Goal: Information Seeking & Learning: Stay updated

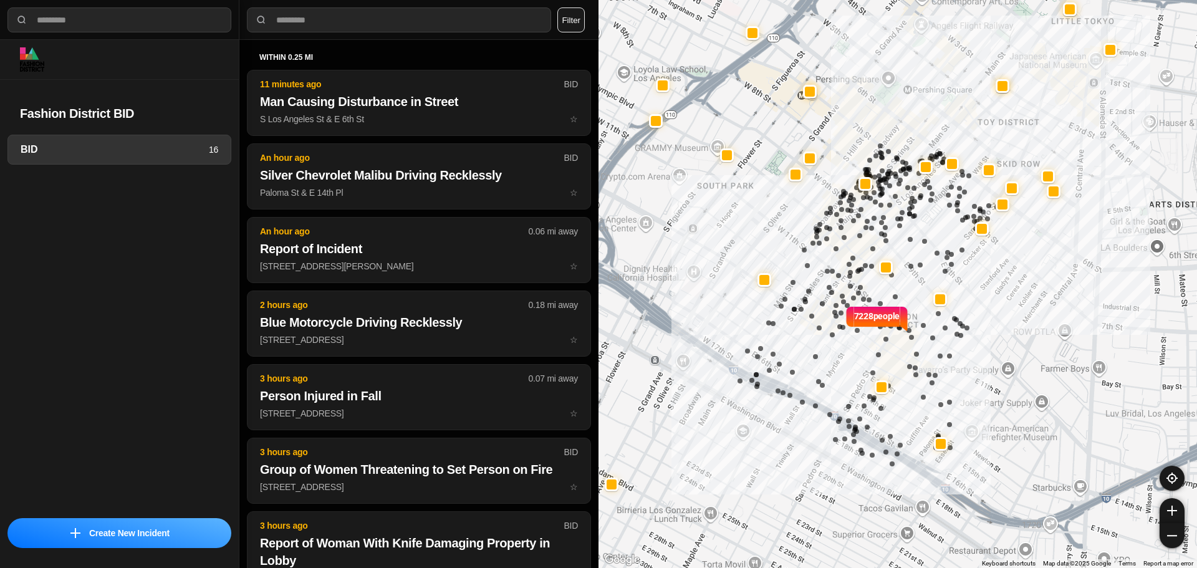
select select "*"
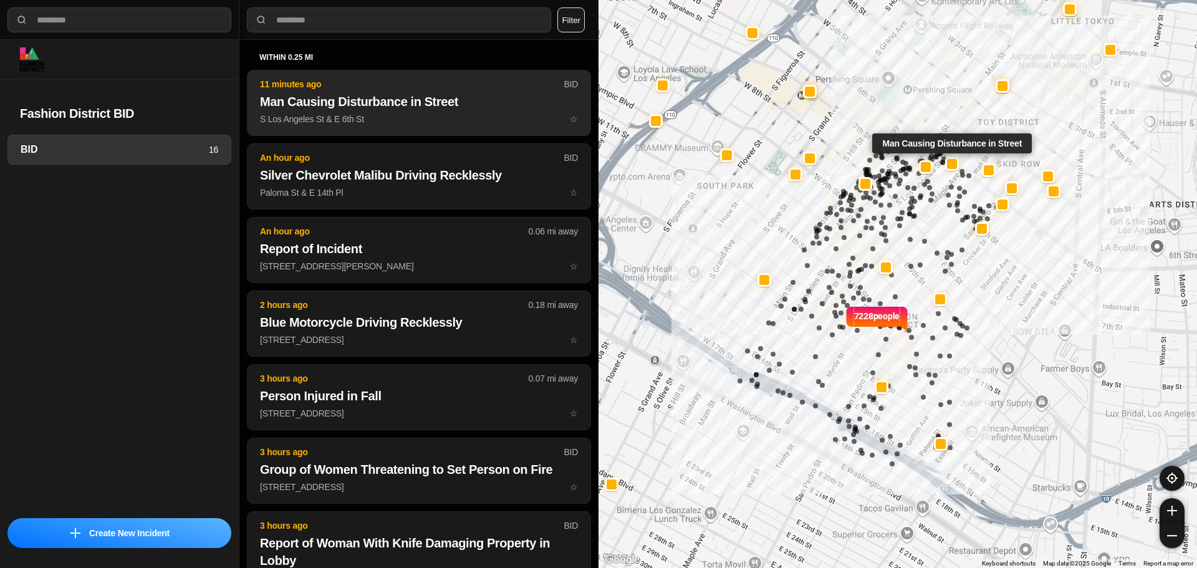
click at [380, 108] on h2 "Man Causing Disturbance in Street" at bounding box center [419, 101] width 318 height 17
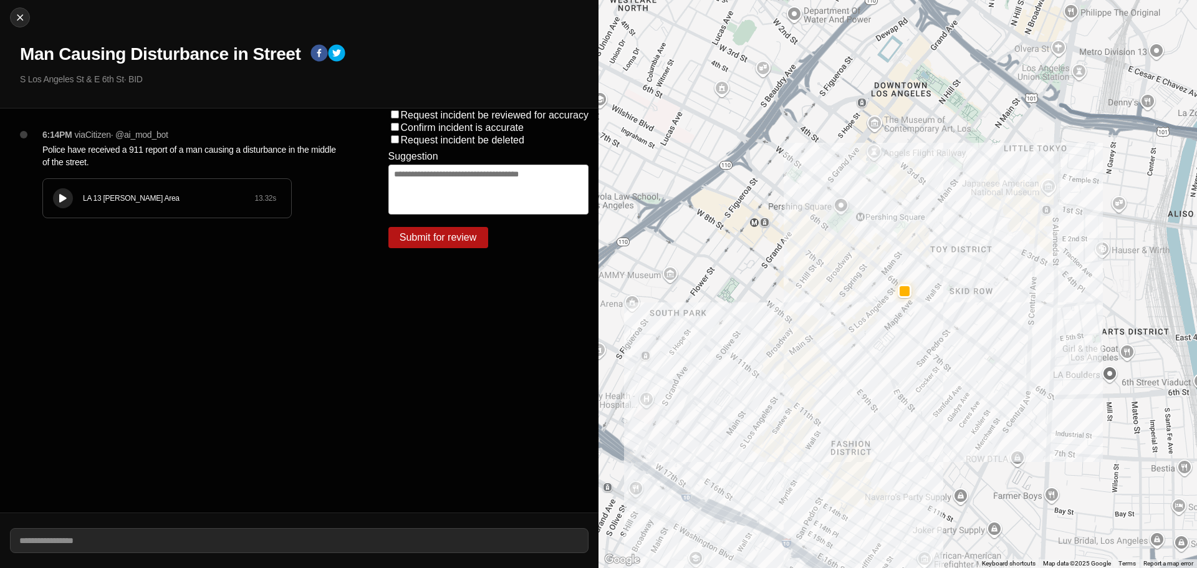
click at [134, 210] on div "LA 13 Newton Area 13.32 s" at bounding box center [167, 198] width 248 height 39
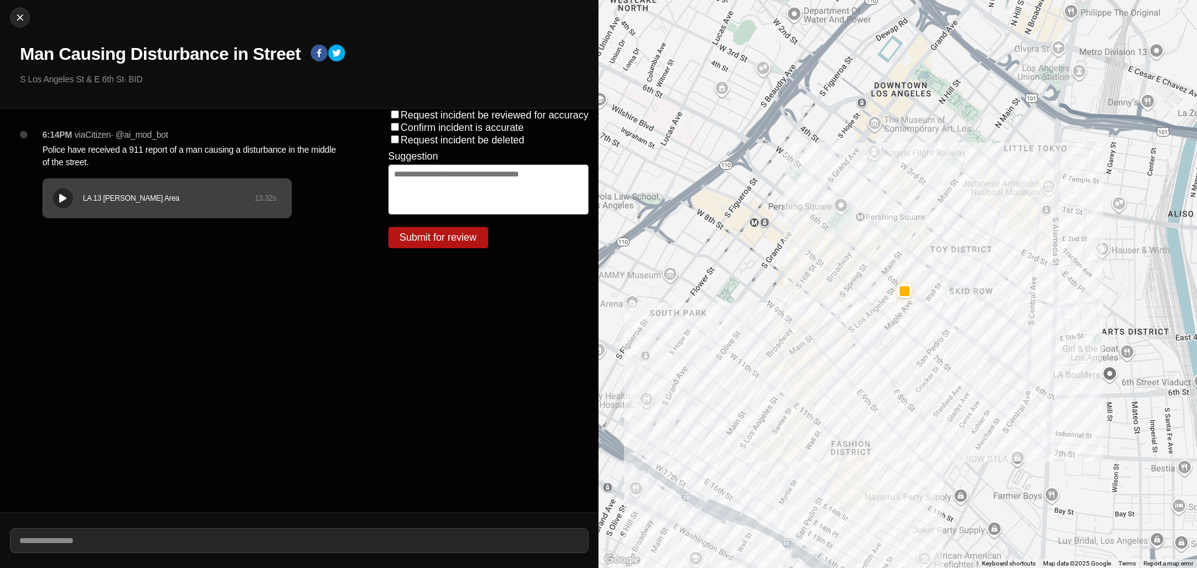
click at [52, 184] on div "LA 13 Newton Area 13.32 s" at bounding box center [167, 198] width 248 height 39
drag, startPoint x: 0, startPoint y: 248, endPoint x: 69, endPoint y: 202, distance: 83.1
click at [69, 202] on button at bounding box center [63, 198] width 20 height 20
click at [27, 20] on div at bounding box center [20, 17] width 19 height 12
select select "*"
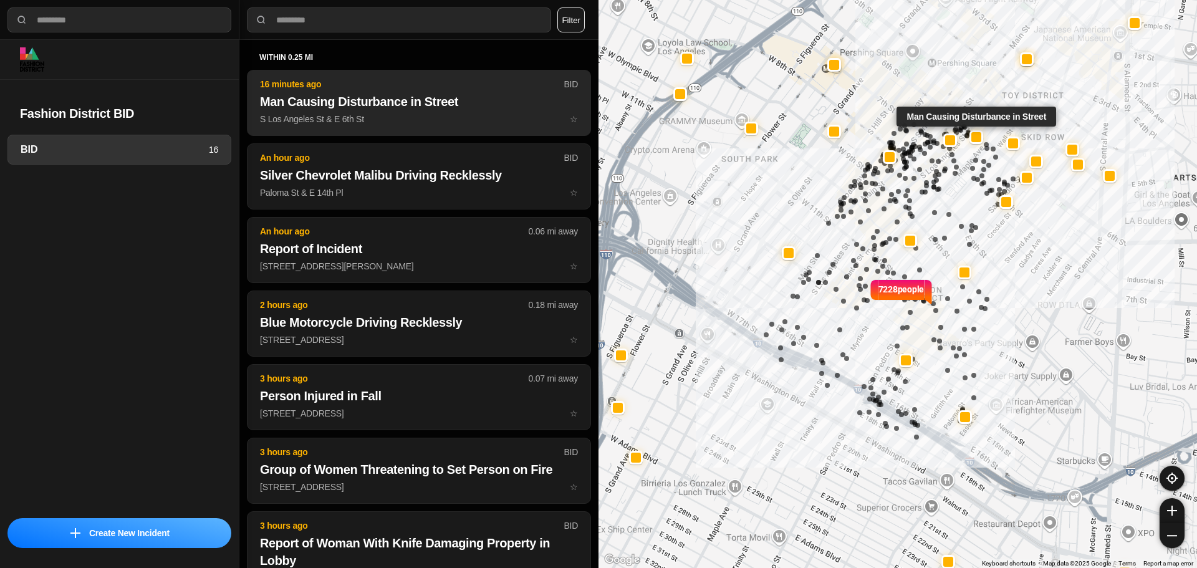
click at [369, 109] on h2 "Man Causing Disturbance in Street" at bounding box center [419, 101] width 318 height 17
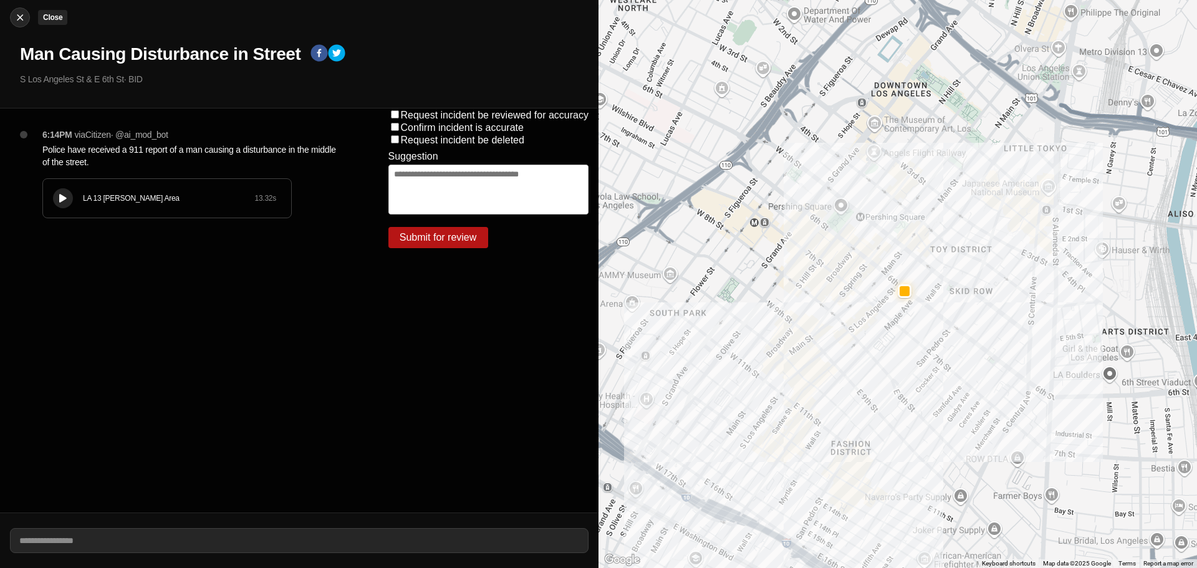
click at [23, 11] on img at bounding box center [20, 17] width 12 height 12
select select "*"
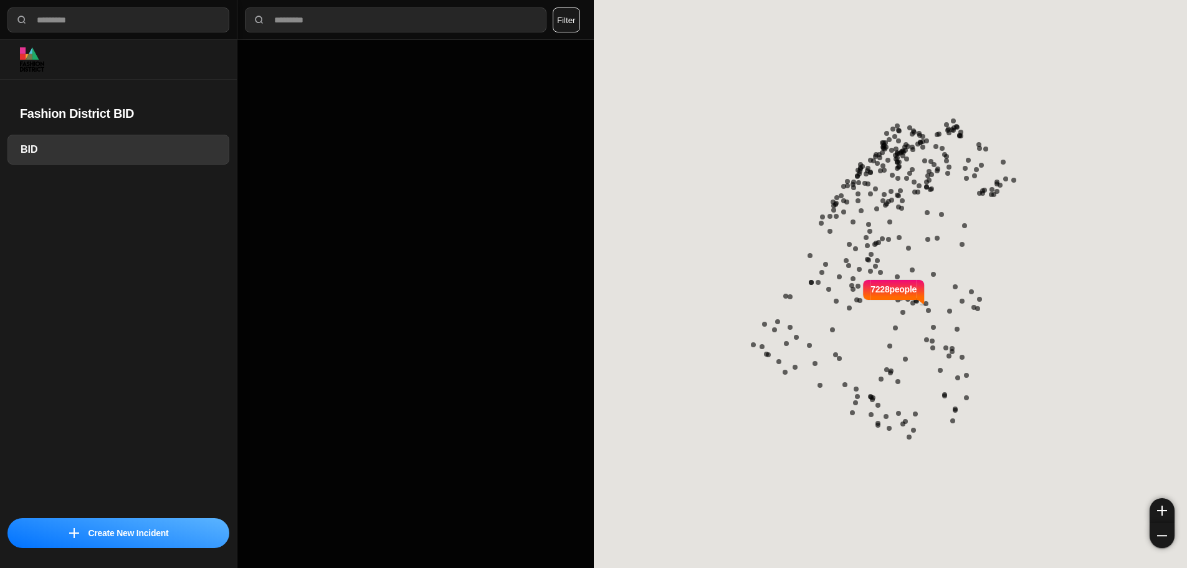
select select "*"
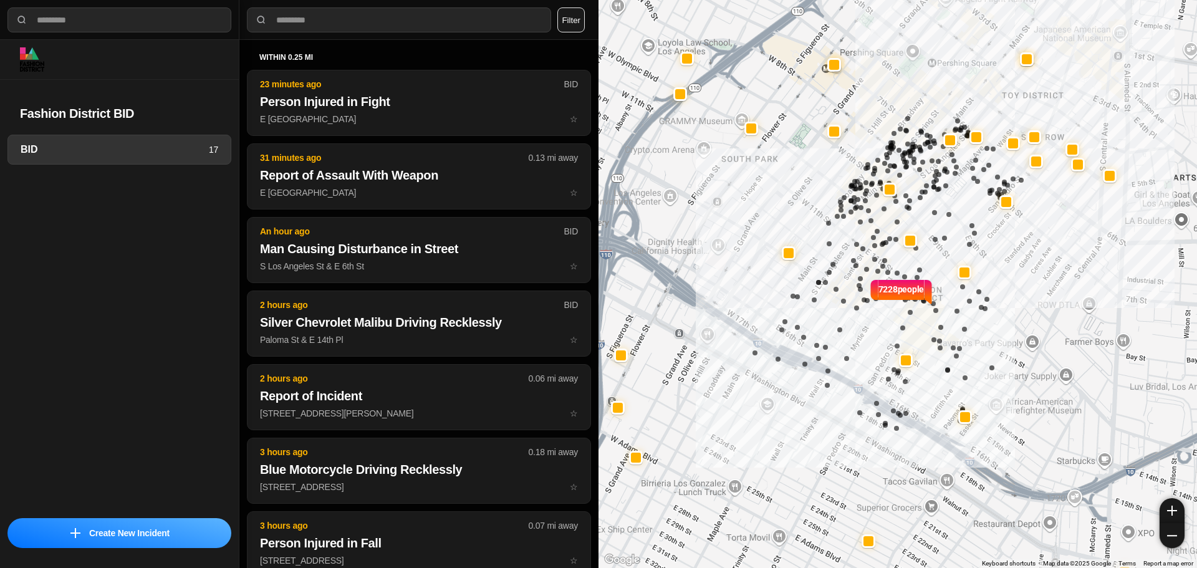
select select "*"
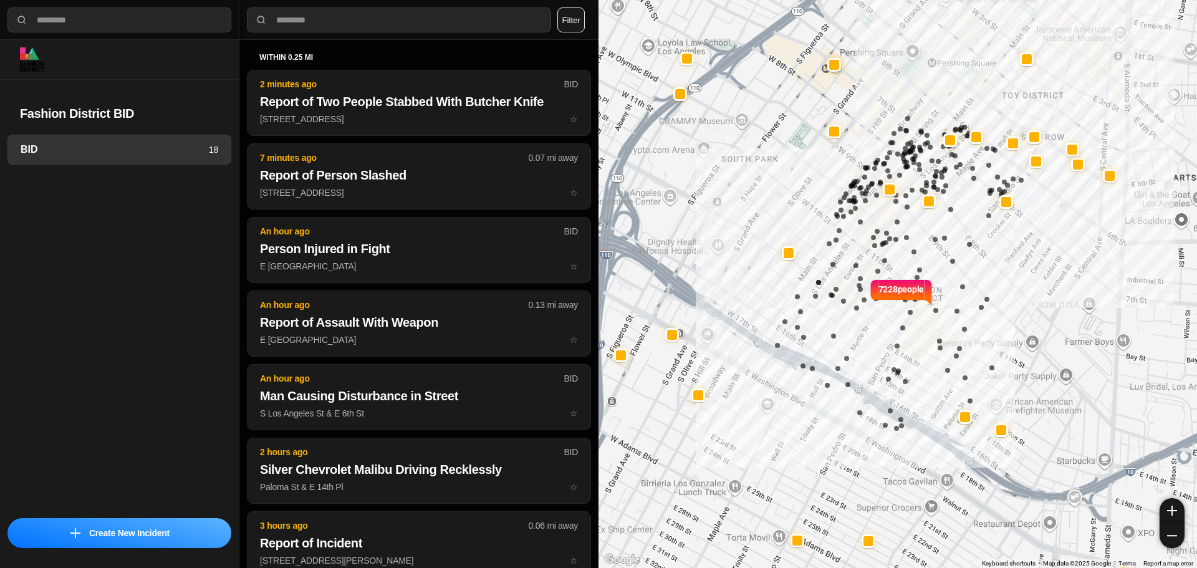
select select "*"
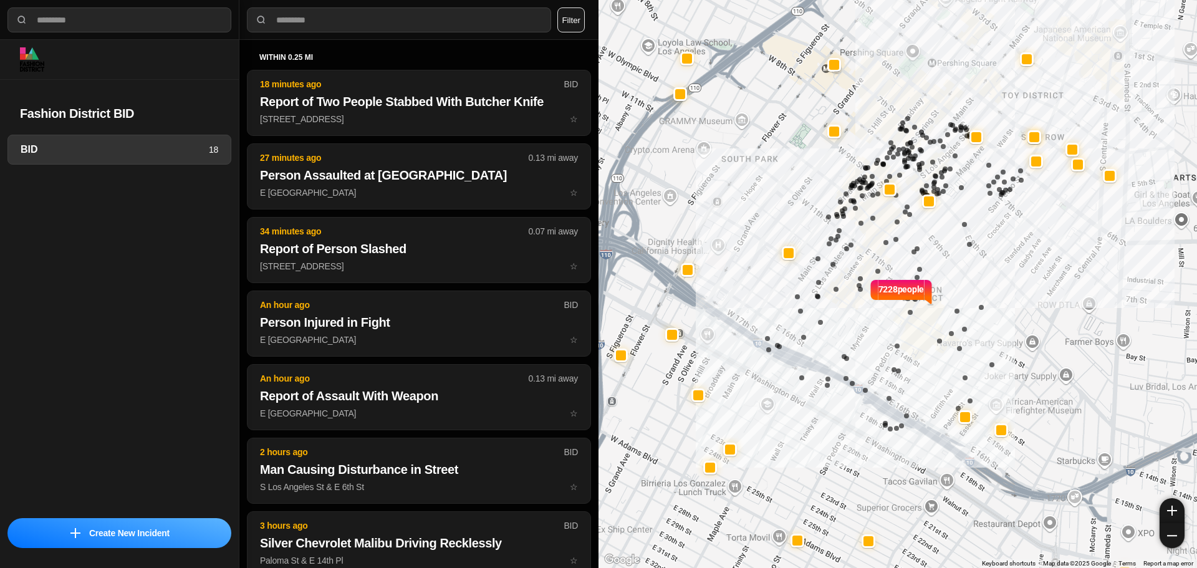
select select "*"
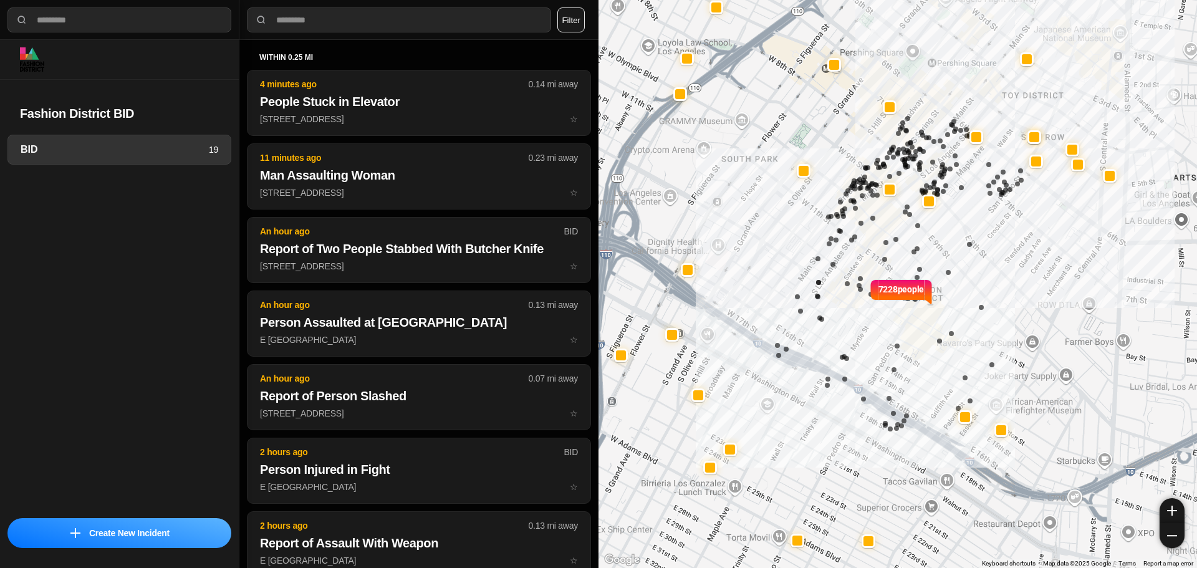
select select "*"
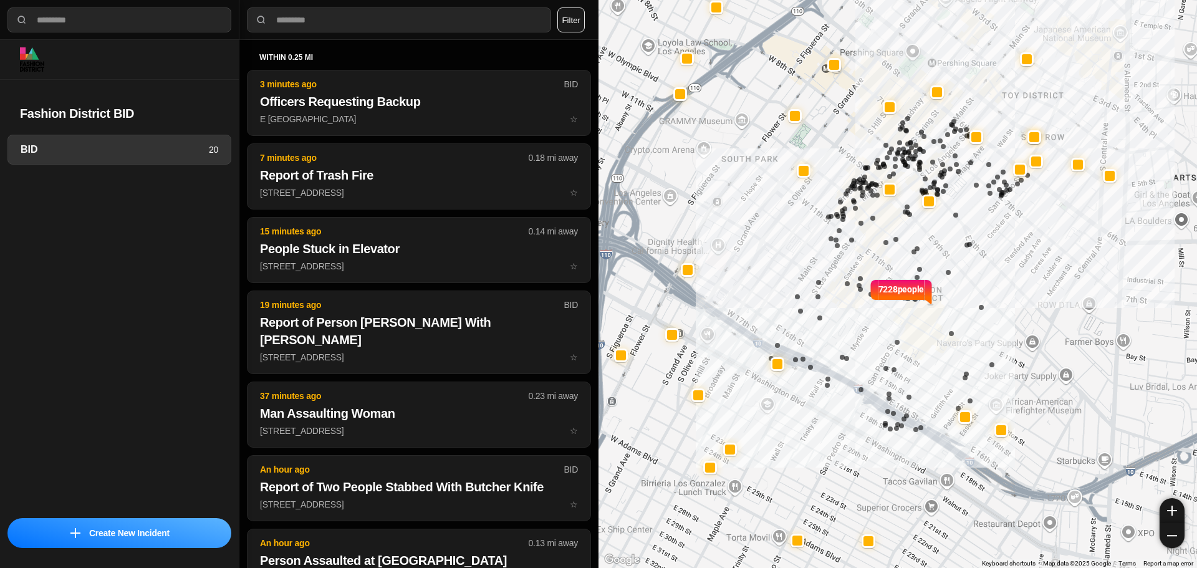
select select "*"
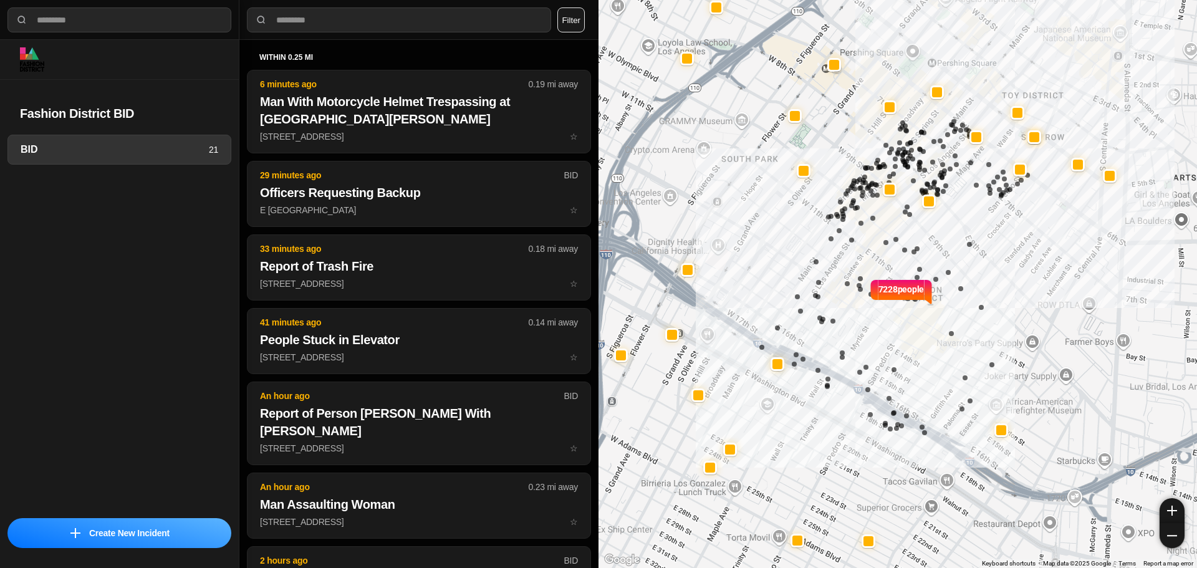
select select "*"
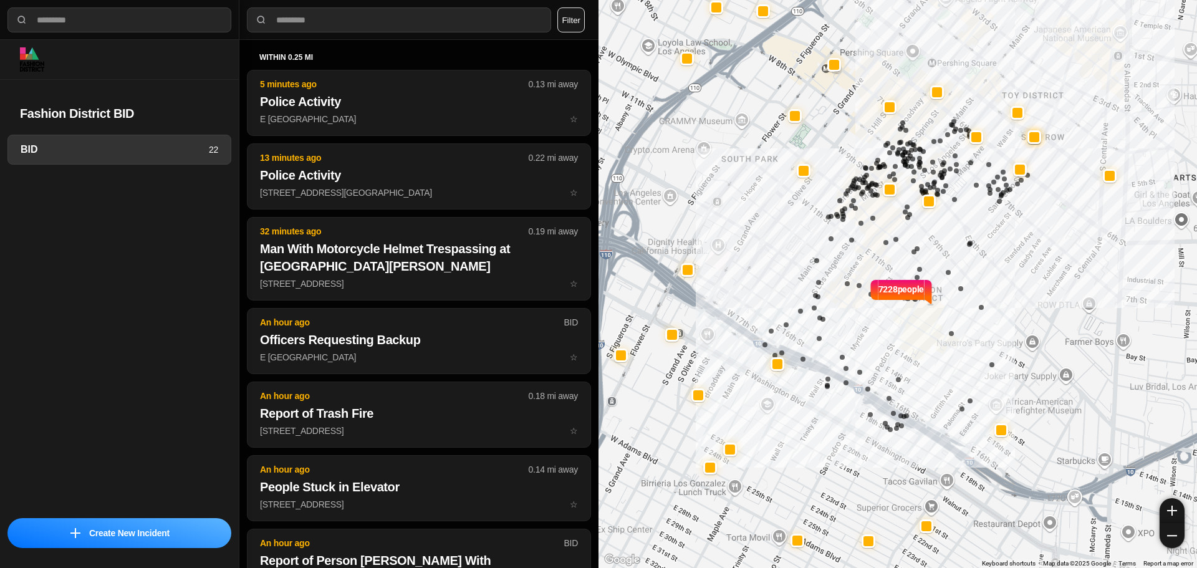
select select "*"
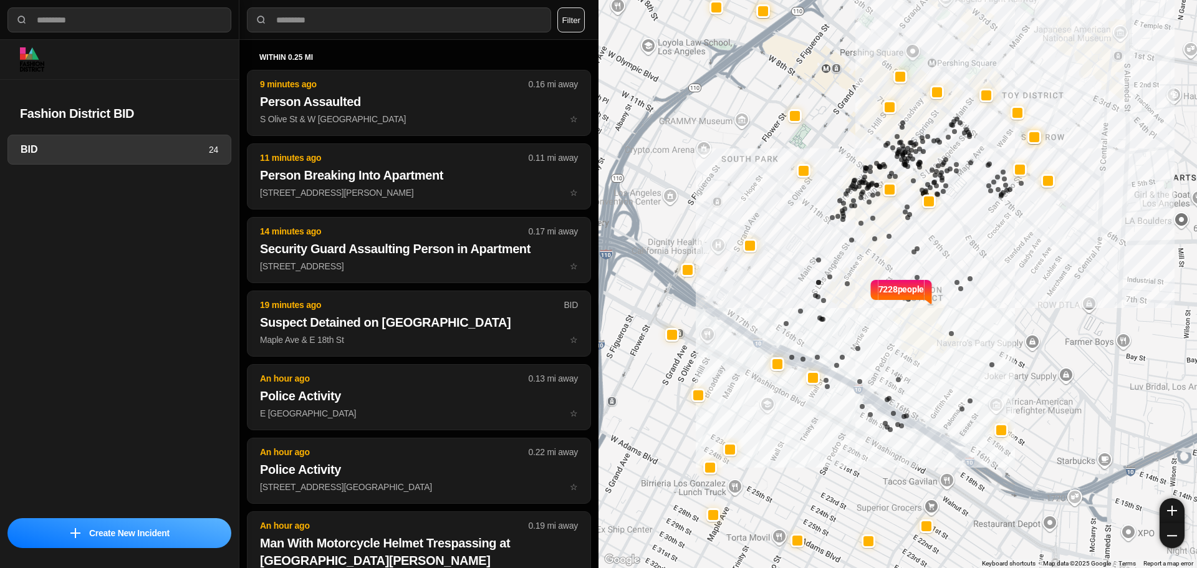
select select "*"
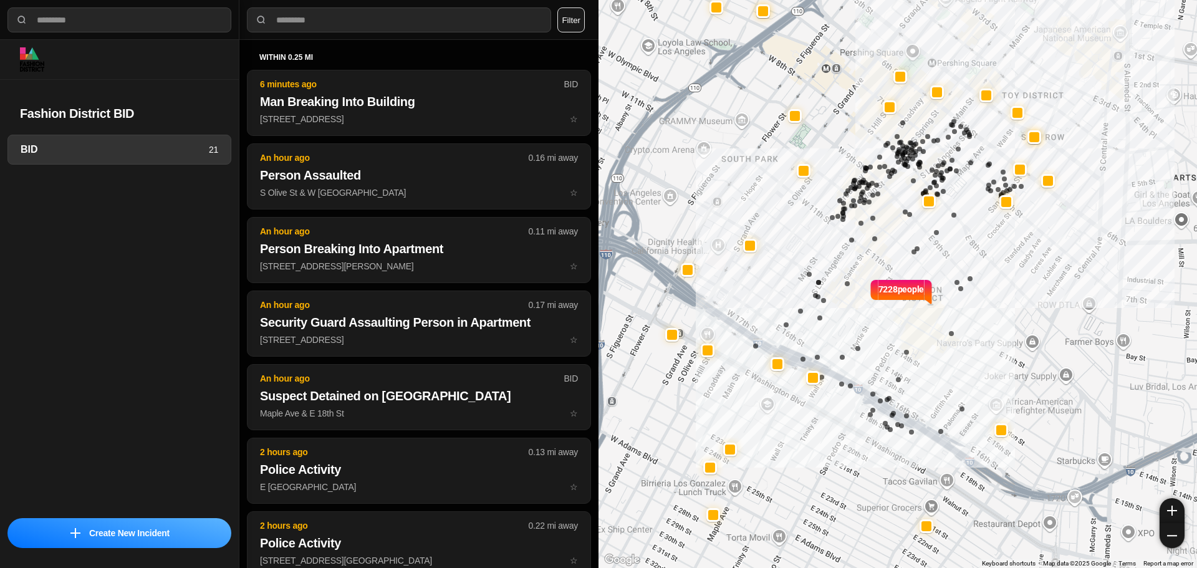
select select "*"
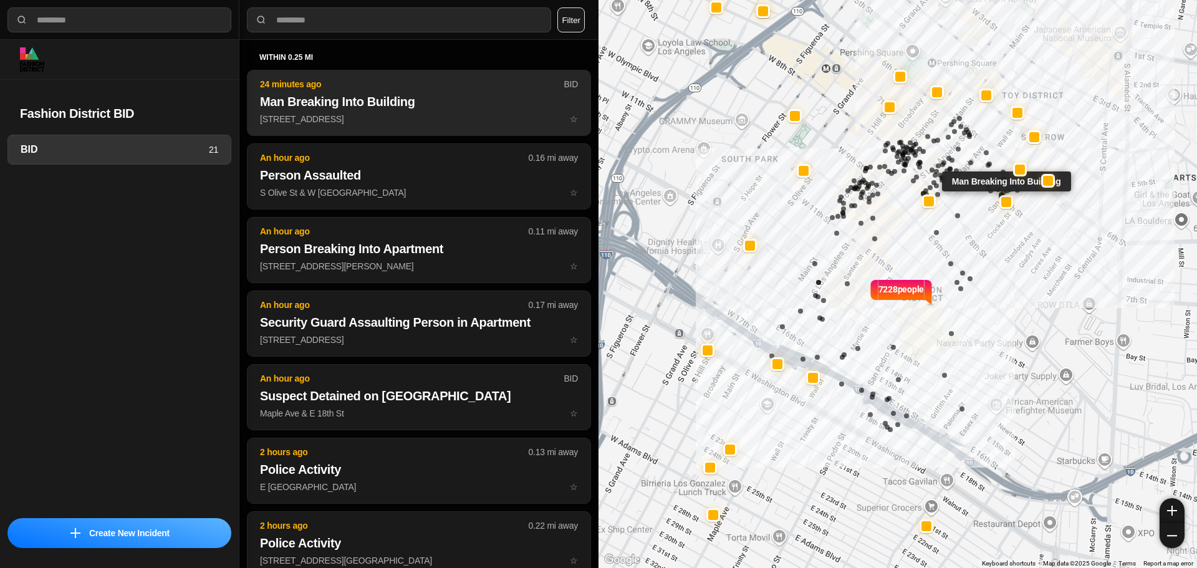
click at [389, 121] on p "519 E 7th St ☆" at bounding box center [419, 119] width 318 height 12
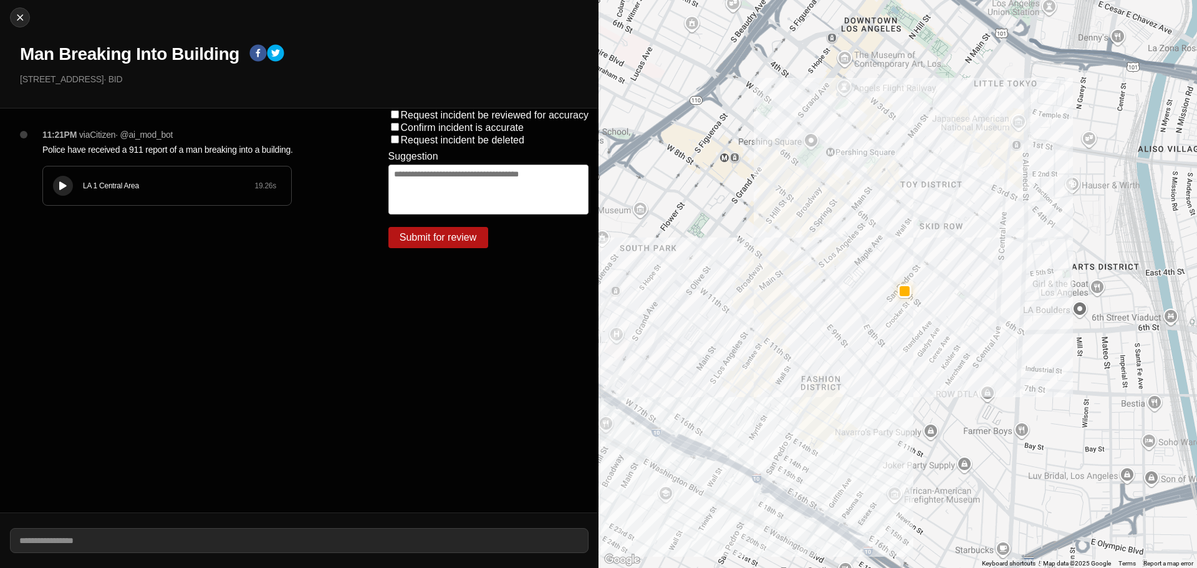
click at [76, 185] on div "LA 1 Central Area 19.26 s" at bounding box center [167, 185] width 248 height 39
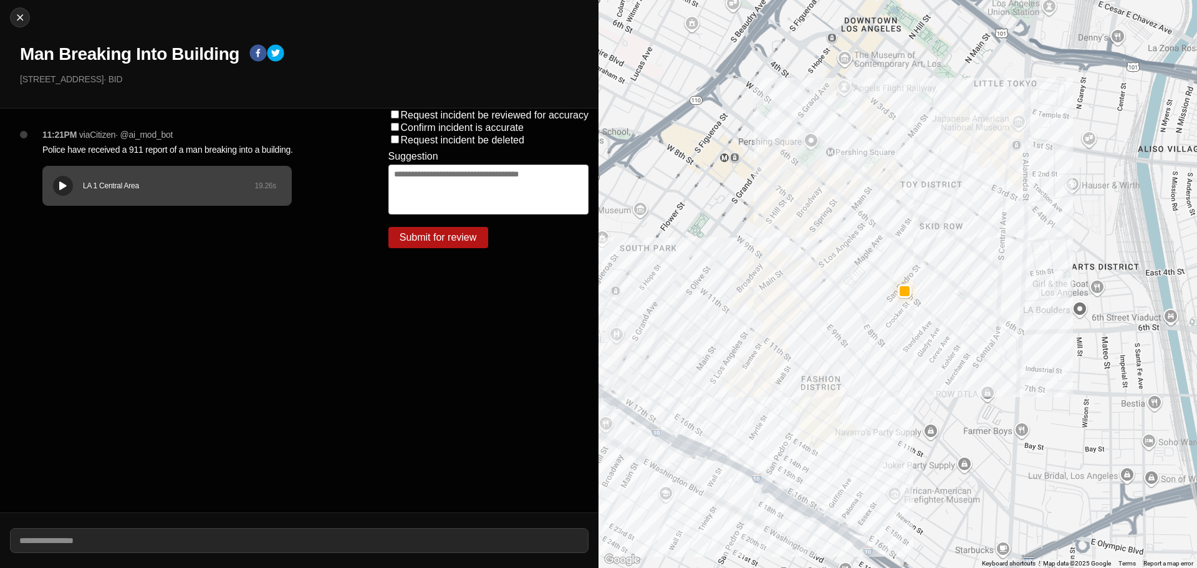
click at [72, 191] on div "LA 1 Central Area 19.26 s" at bounding box center [167, 185] width 248 height 39
click at [25, 14] on img at bounding box center [20, 17] width 12 height 12
select select "*"
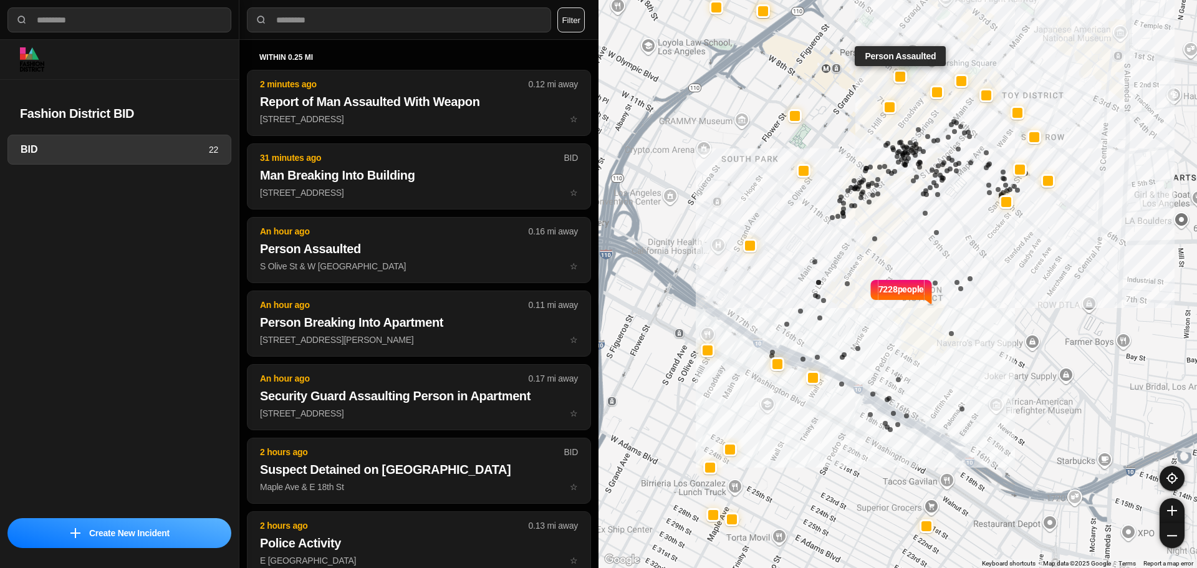
select select "*"
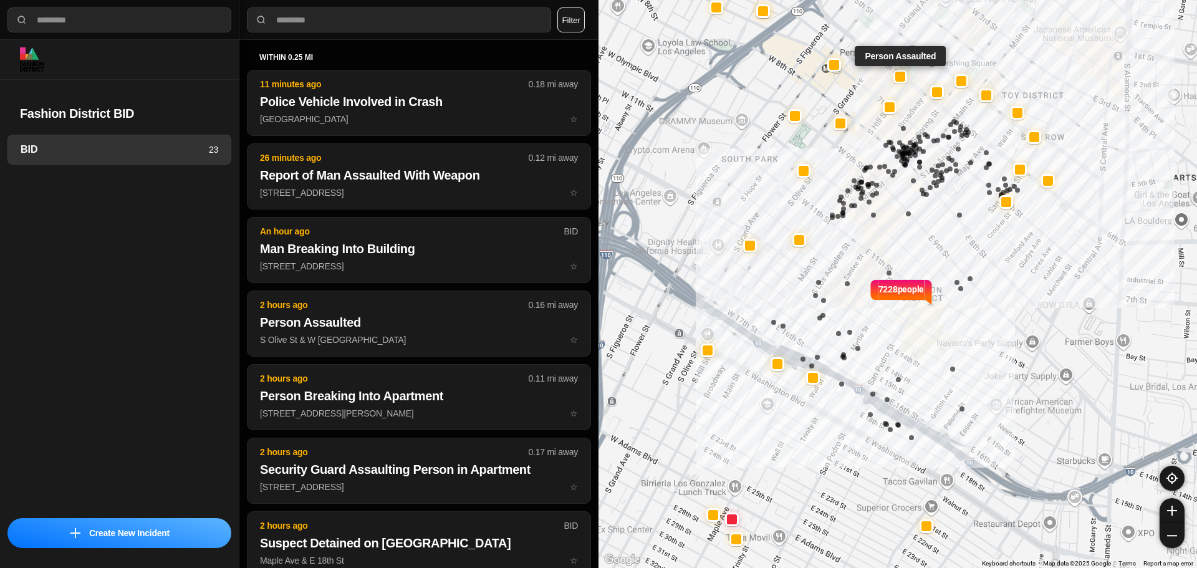
select select "*"
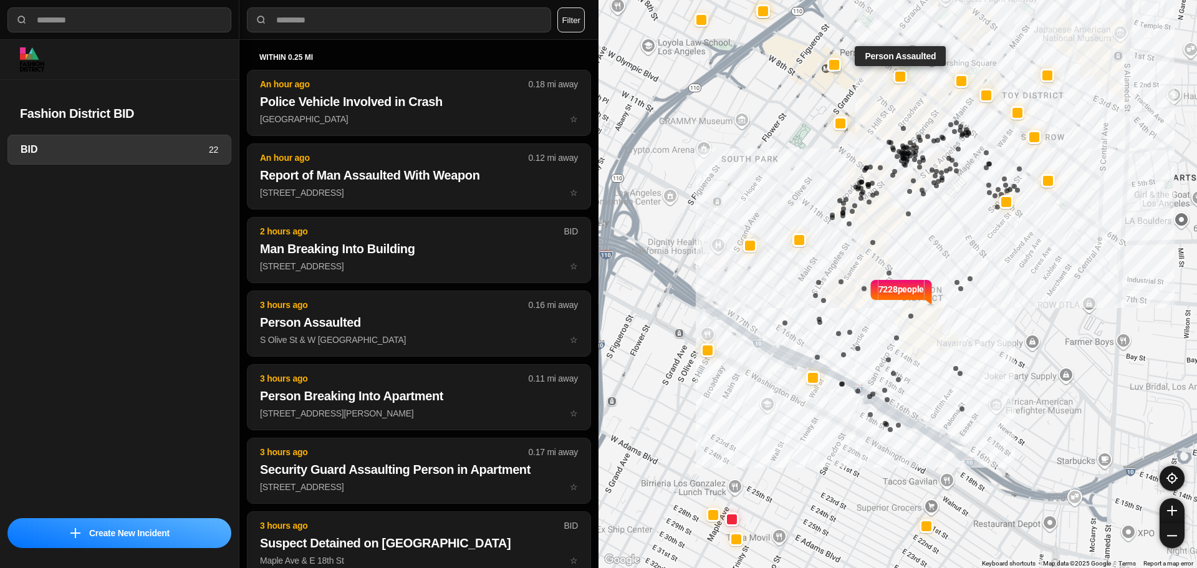
select select "*"
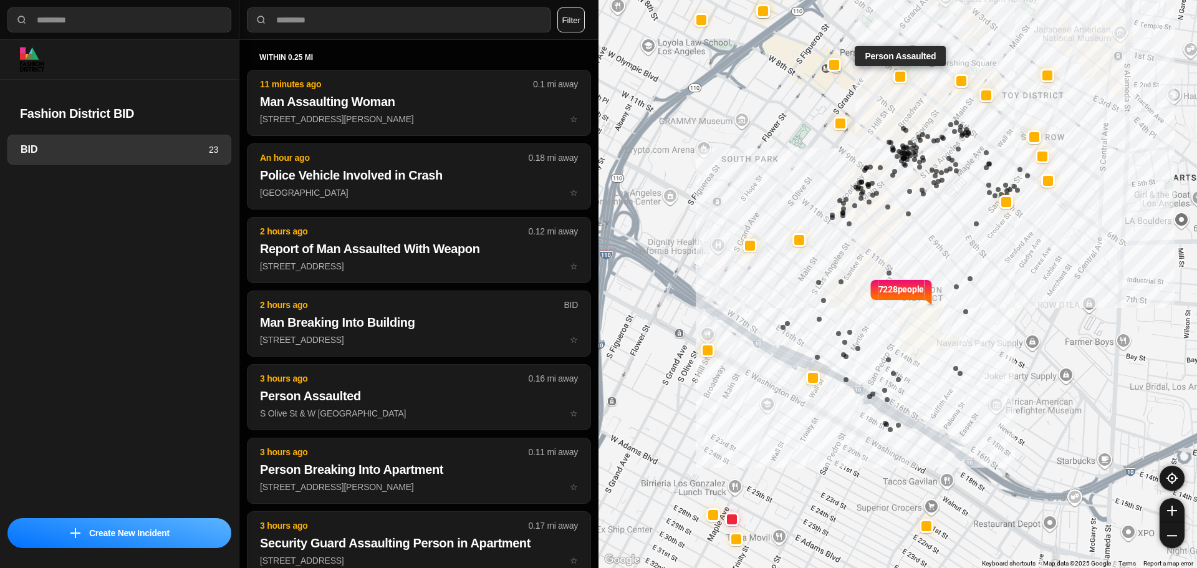
select select "*"
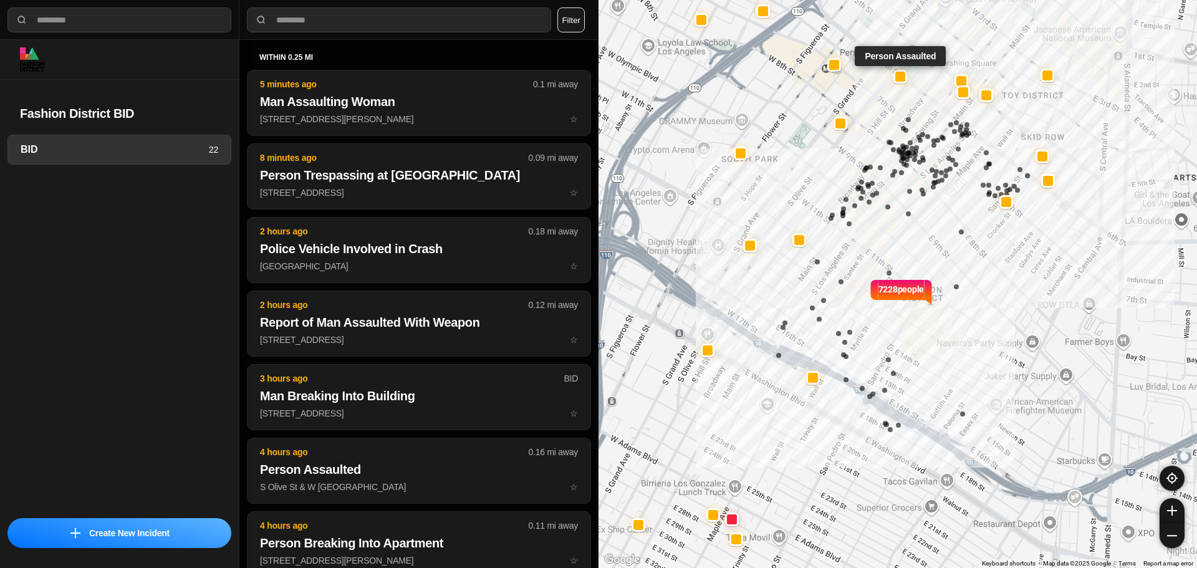
select select "*"
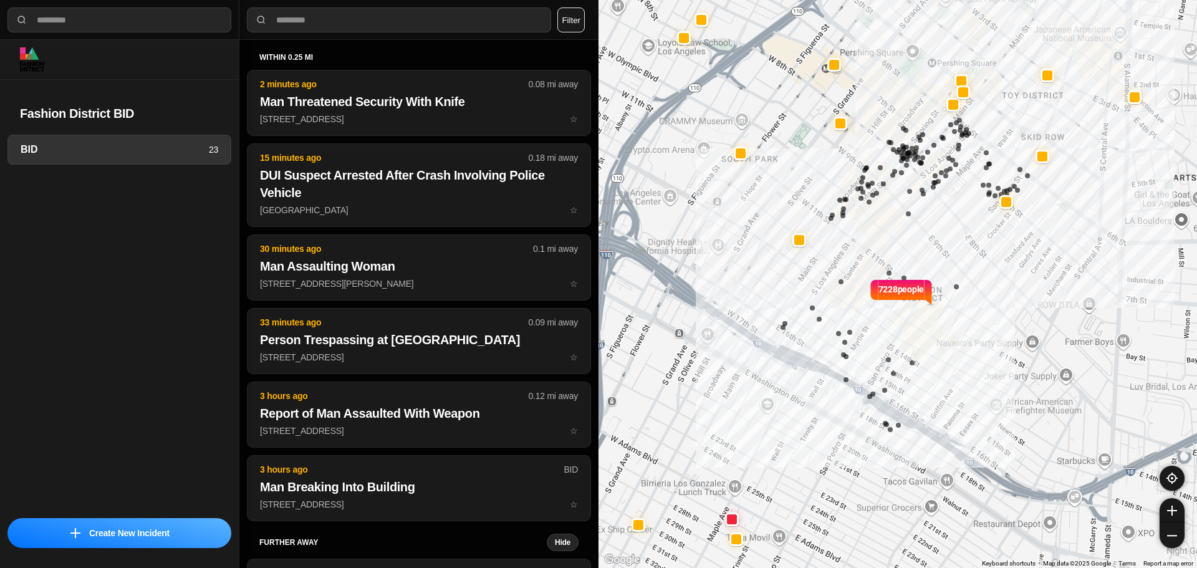
select select "*"
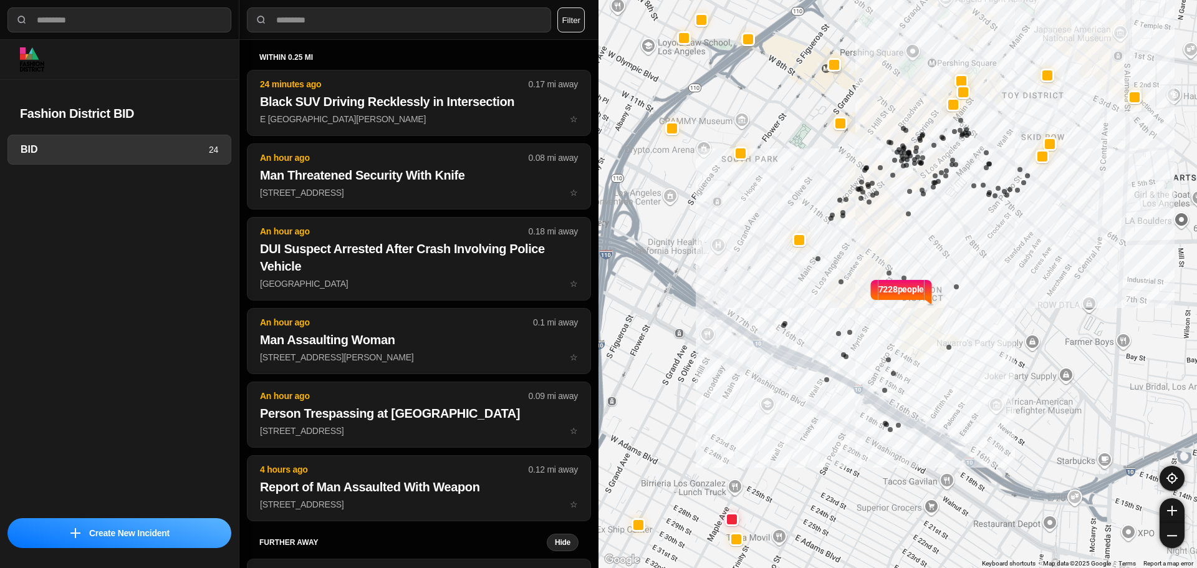
select select "*"
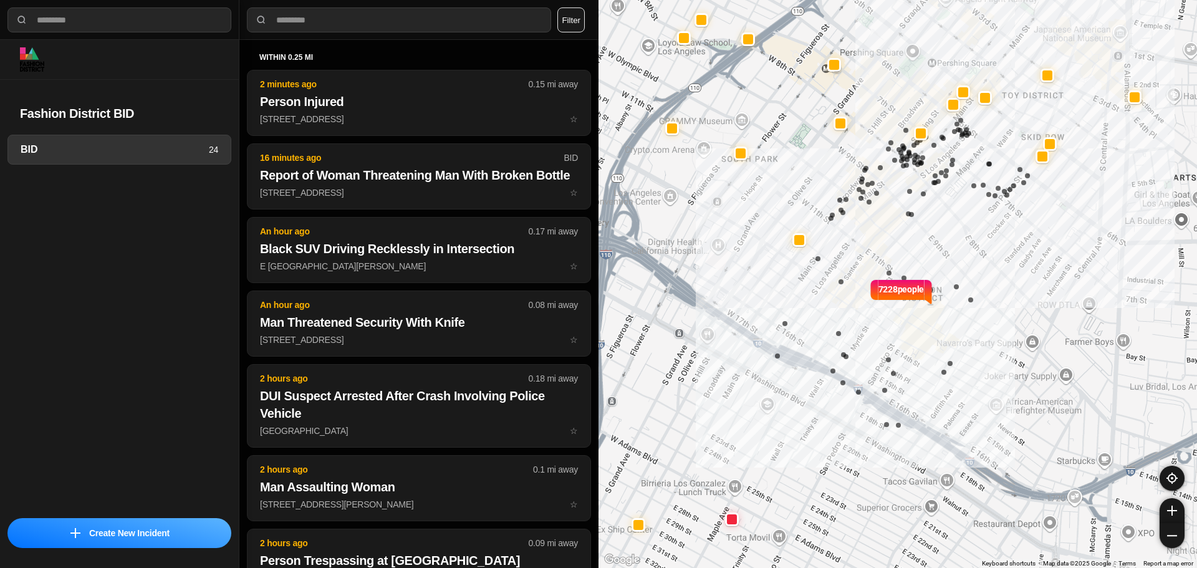
select select "*"
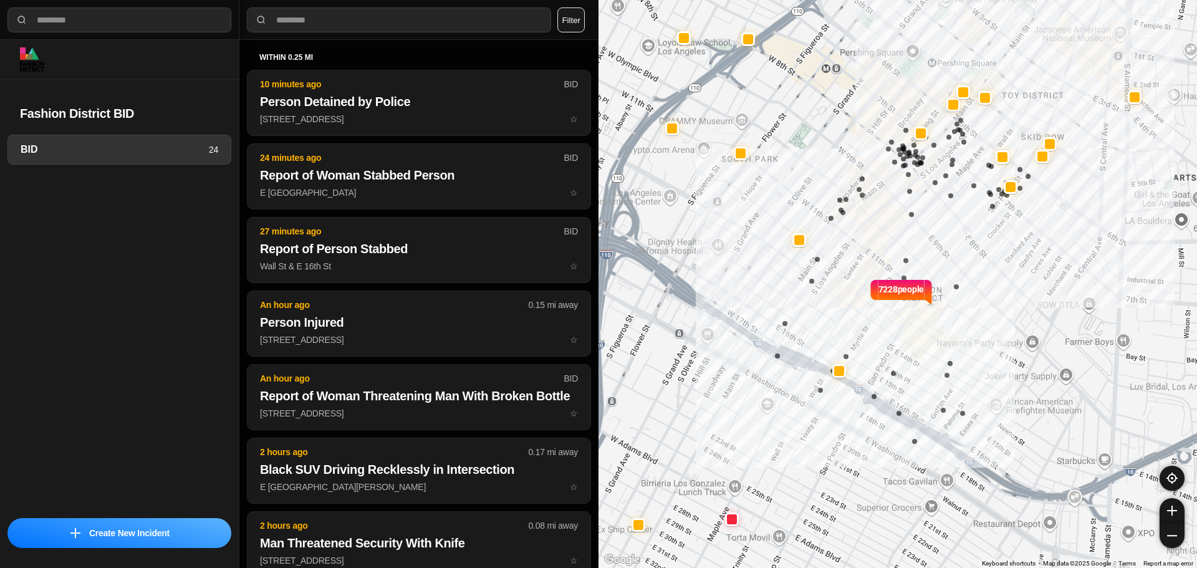
select select "*"
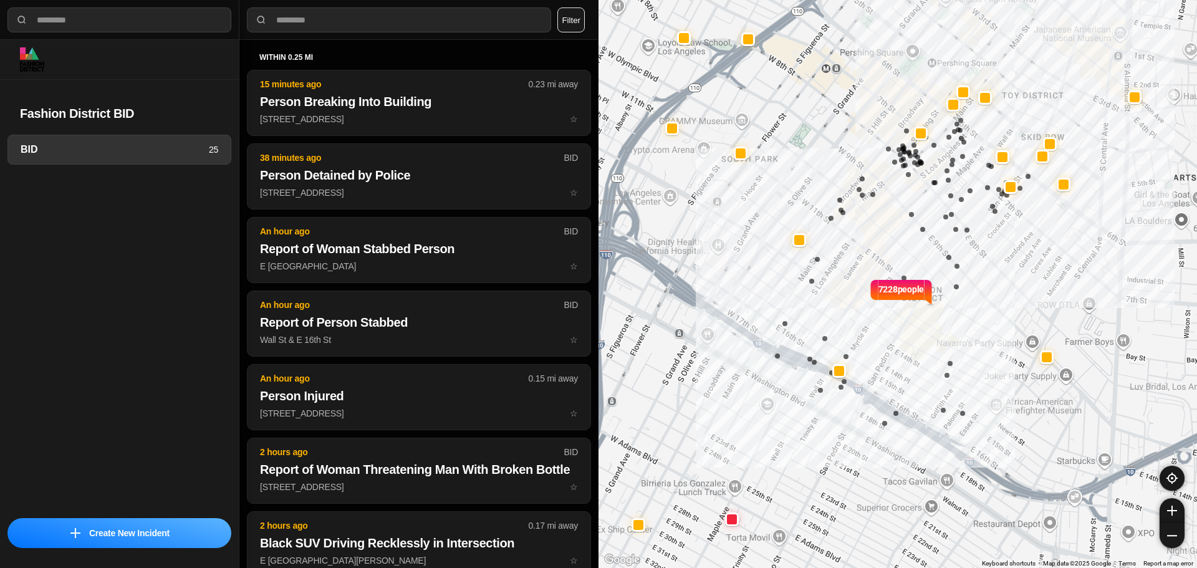
select select "*"
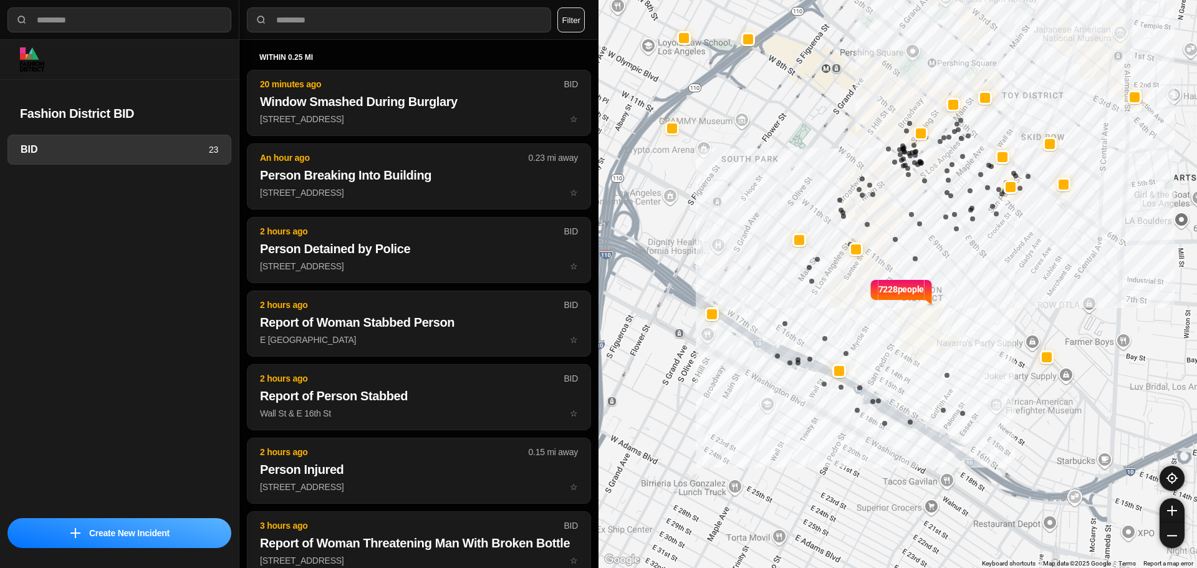
select select "*"
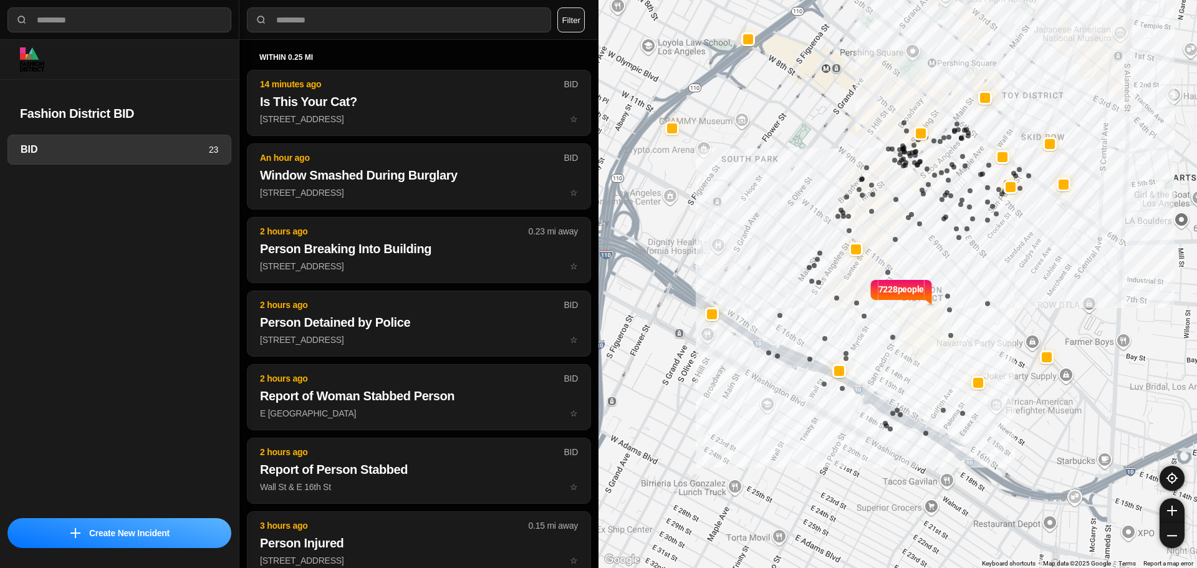
select select "*"
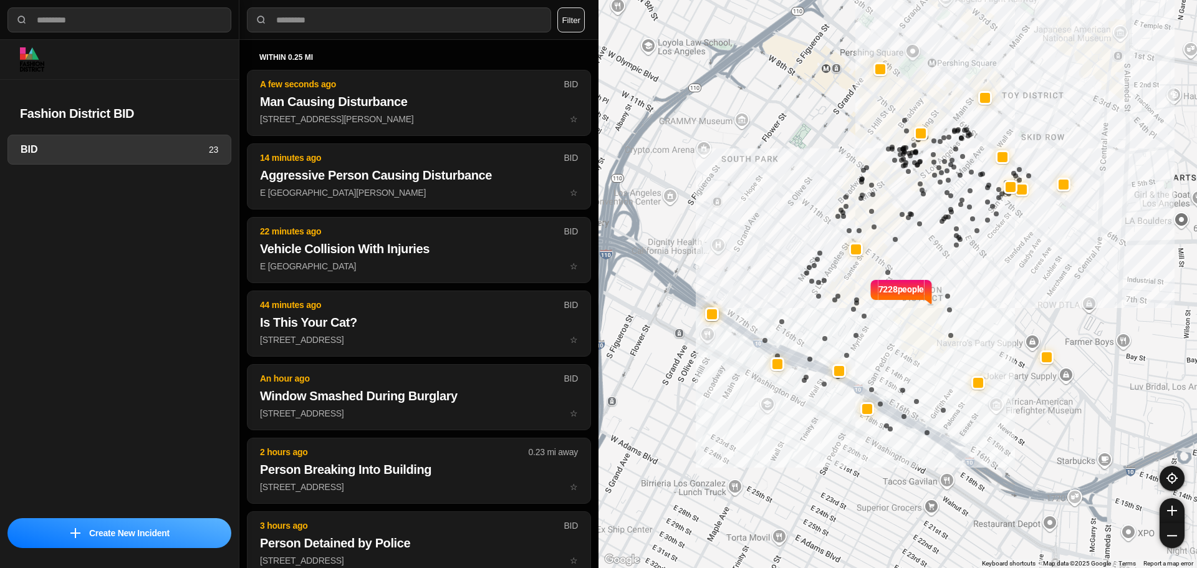
select select "*"
